Goal: Check status: Check status

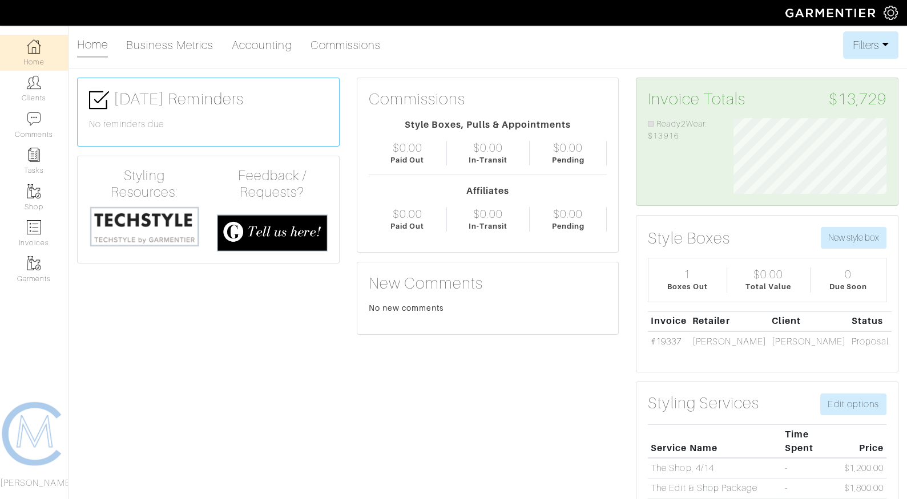
scroll to position [76, 170]
click at [36, 241] on link "Invoices" at bounding box center [34, 234] width 68 height 36
select select
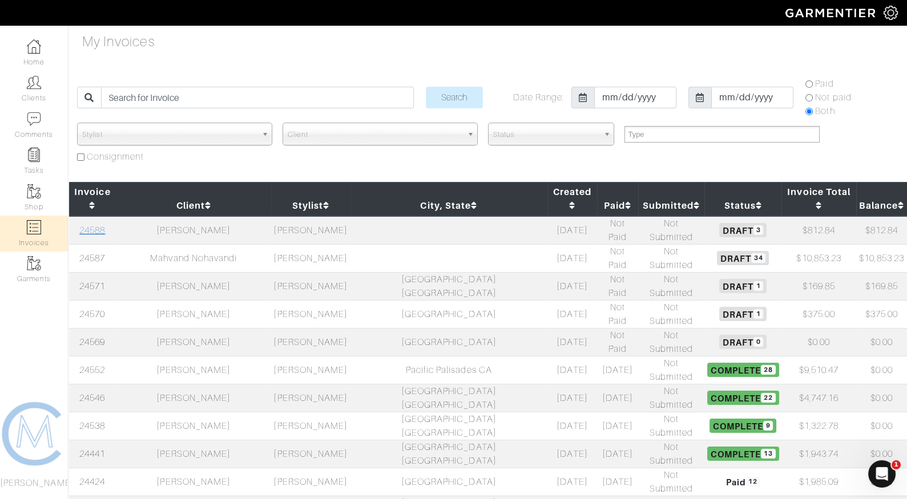
click at [104, 225] on link "24588" at bounding box center [92, 230] width 26 height 10
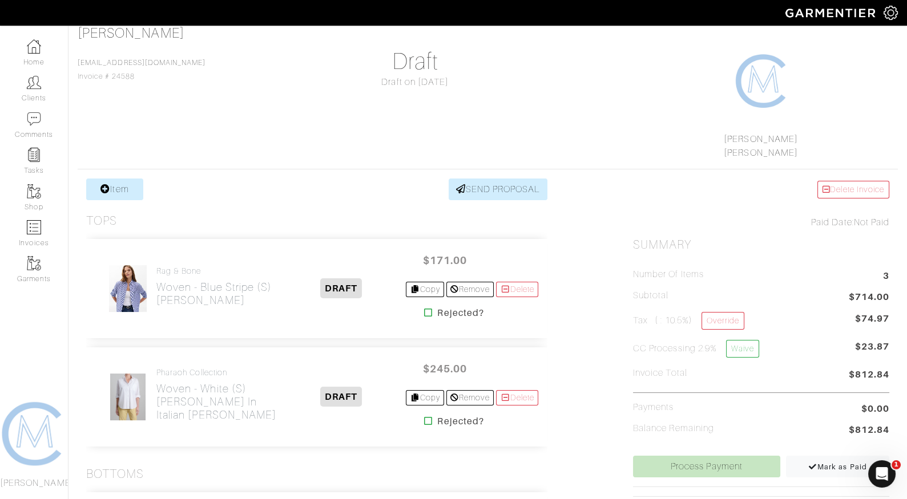
scroll to position [204, 0]
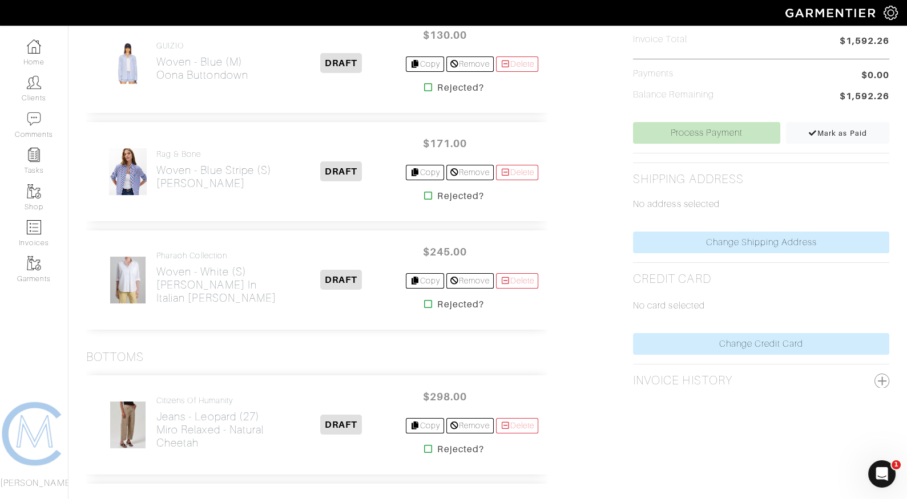
scroll to position [414, 0]
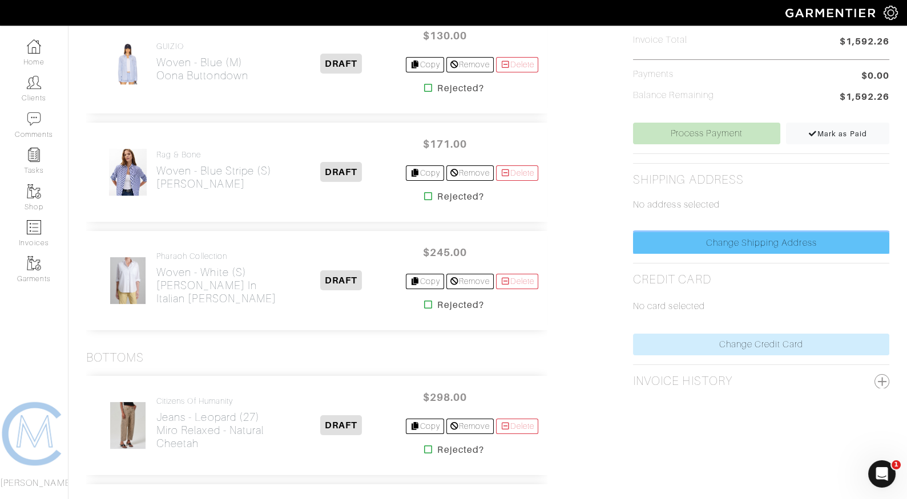
click at [725, 239] on link "Change Shipping Address" at bounding box center [761, 243] width 256 height 22
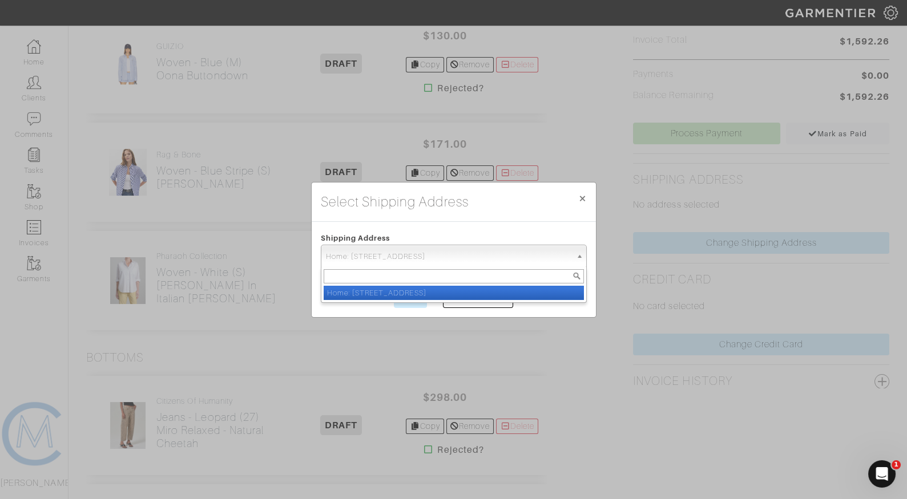
click at [531, 257] on span "Home: [STREET_ADDRESS]" at bounding box center [448, 256] width 245 height 23
click at [430, 293] on li "Home: [STREET_ADDRESS]" at bounding box center [454, 293] width 260 height 14
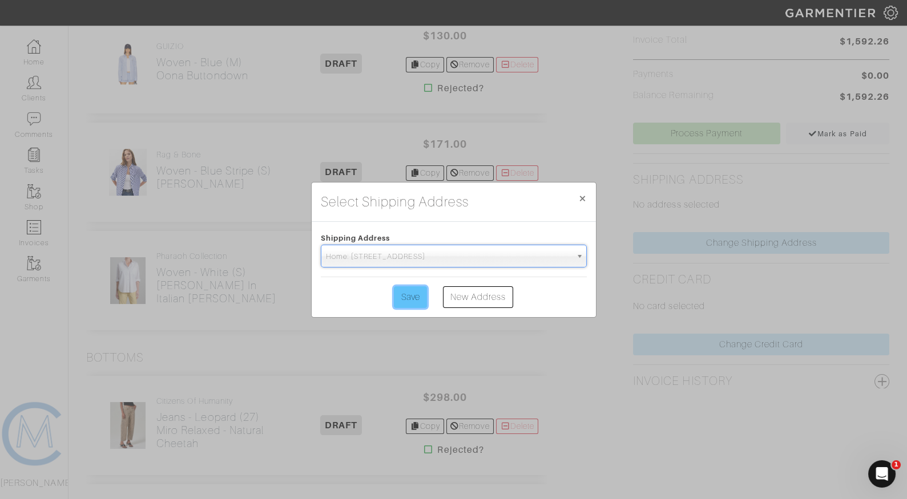
click at [417, 301] on input "Save" at bounding box center [410, 297] width 33 height 22
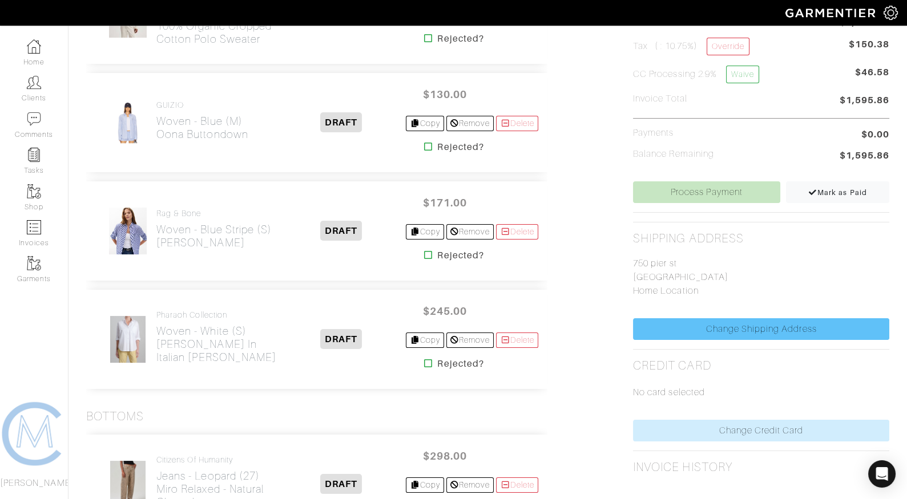
scroll to position [357, 0]
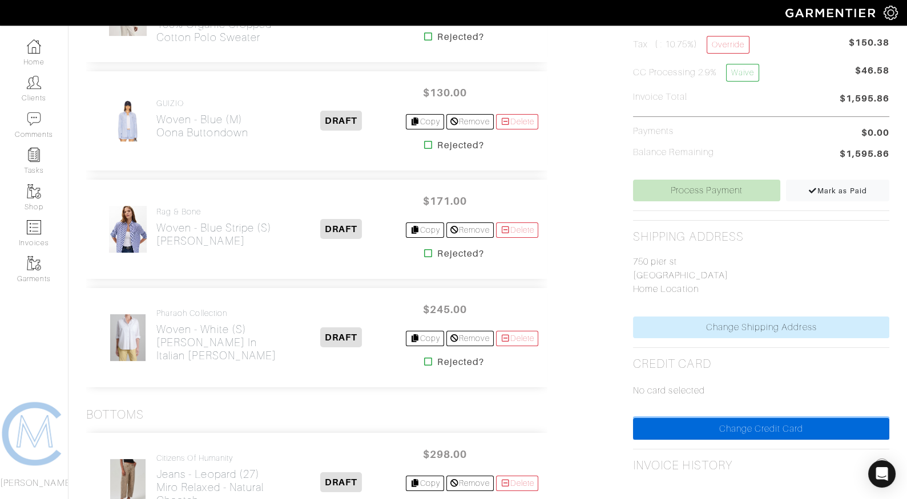
click at [665, 418] on link "Change Credit Card" at bounding box center [761, 429] width 256 height 22
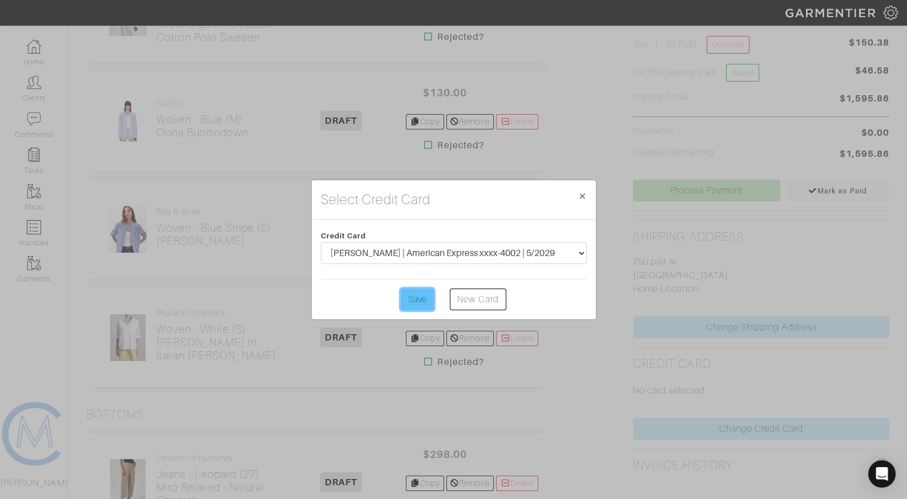
click at [425, 298] on input "Save" at bounding box center [417, 300] width 33 height 22
